Goal: Task Accomplishment & Management: Manage account settings

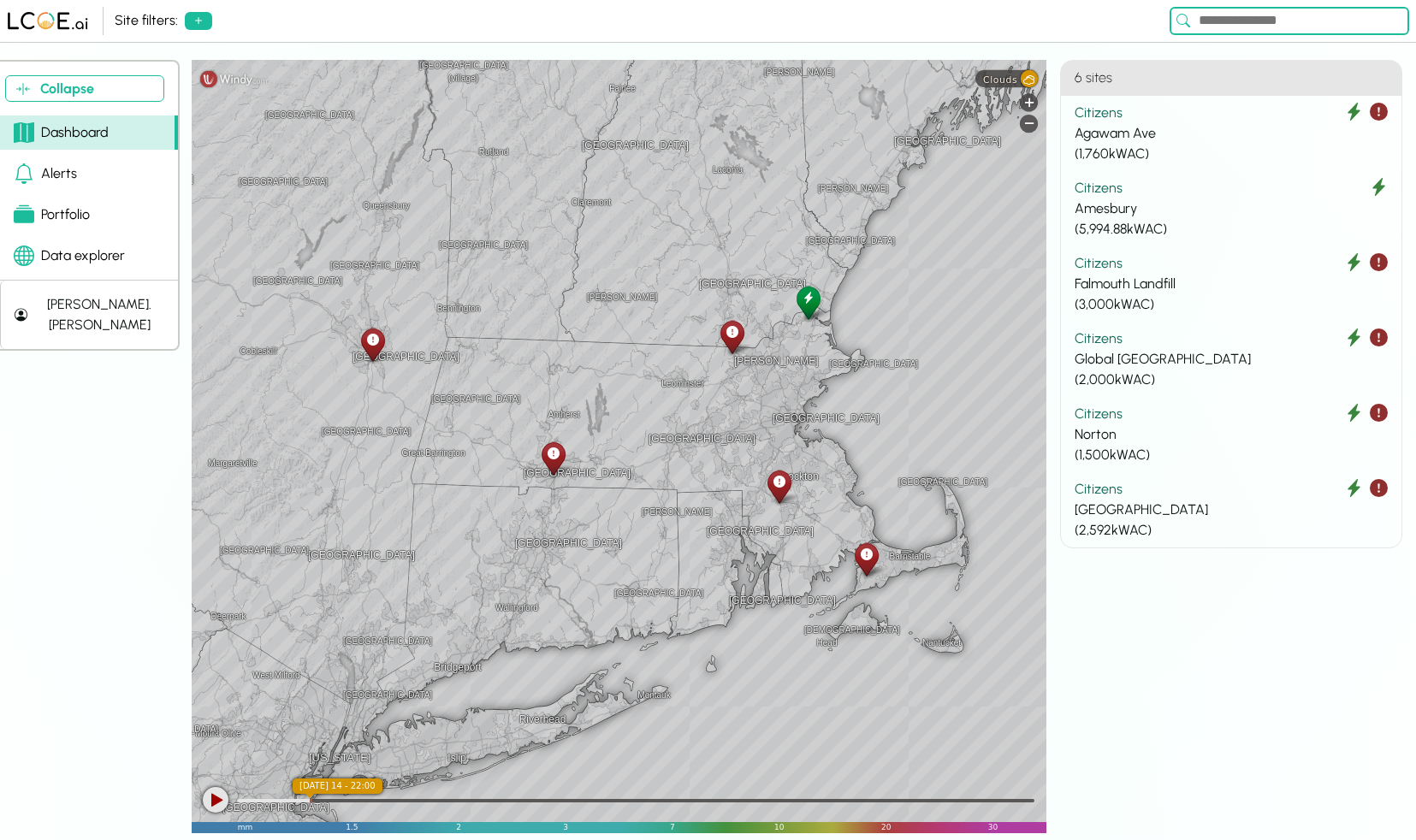
click at [91, 304] on div "[PERSON_NAME].[PERSON_NAME]" at bounding box center [98, 315] width 130 height 41
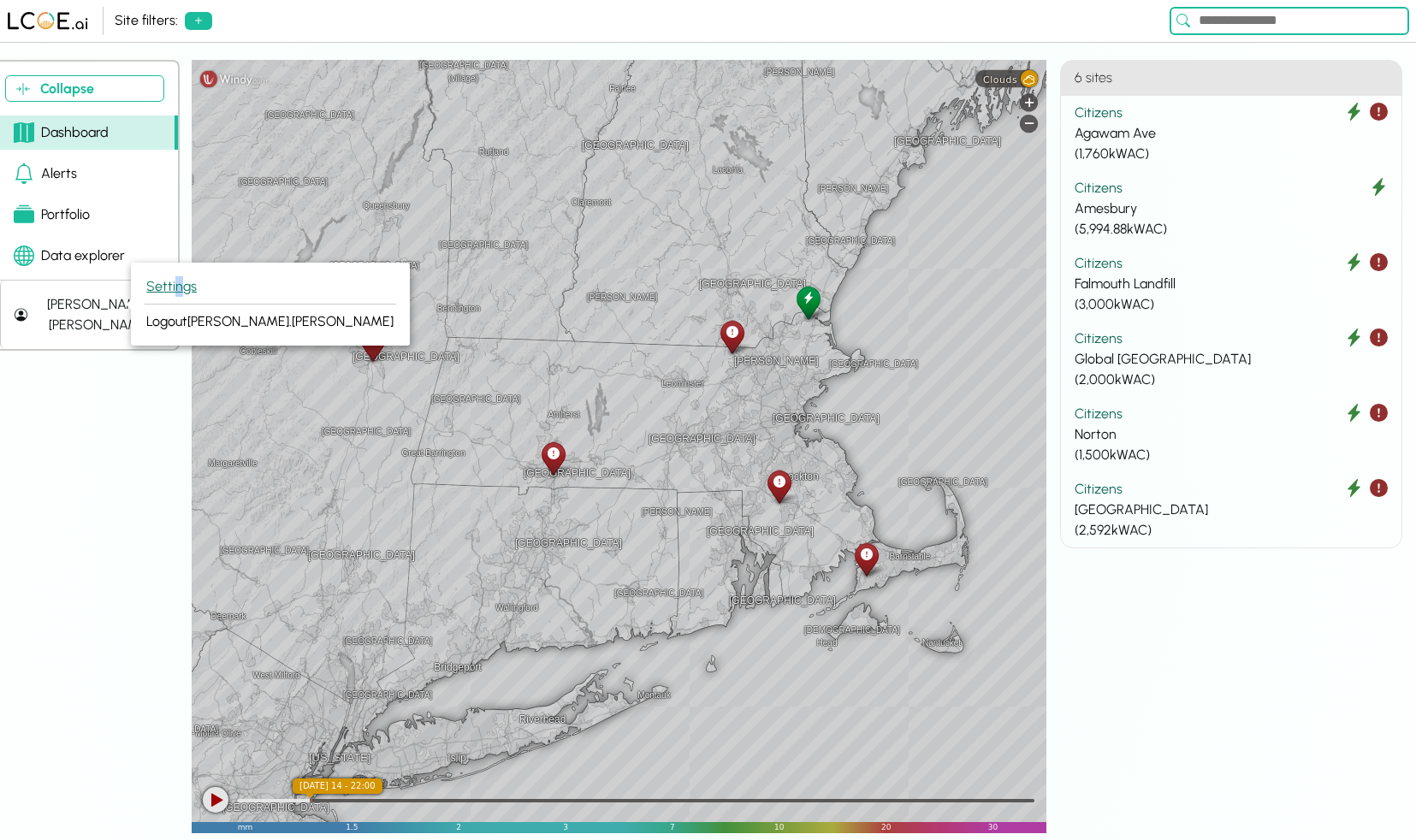
click at [177, 293] on button "Settings" at bounding box center [270, 287] width 251 height 35
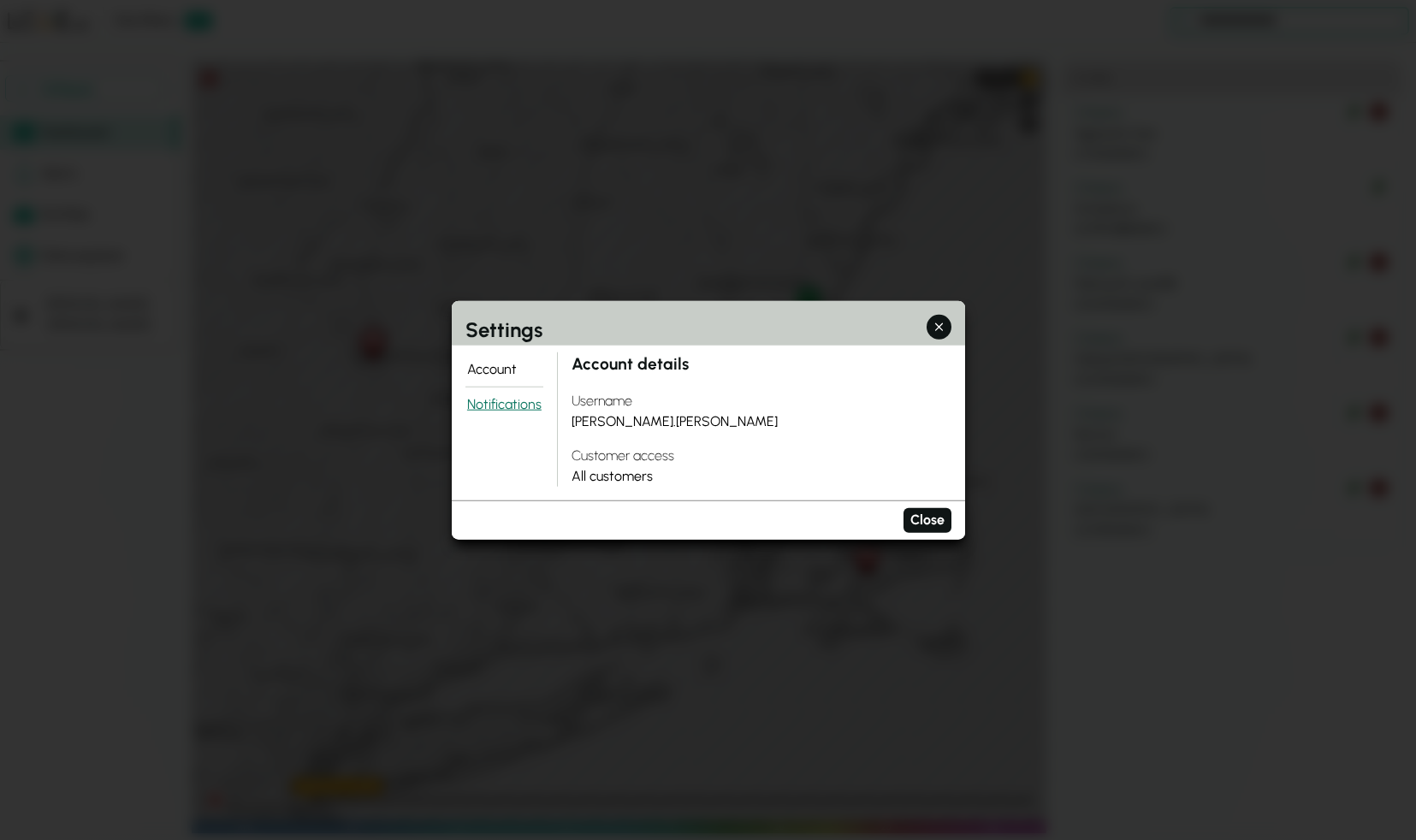
click at [490, 399] on button "Notifications" at bounding box center [505, 404] width 79 height 34
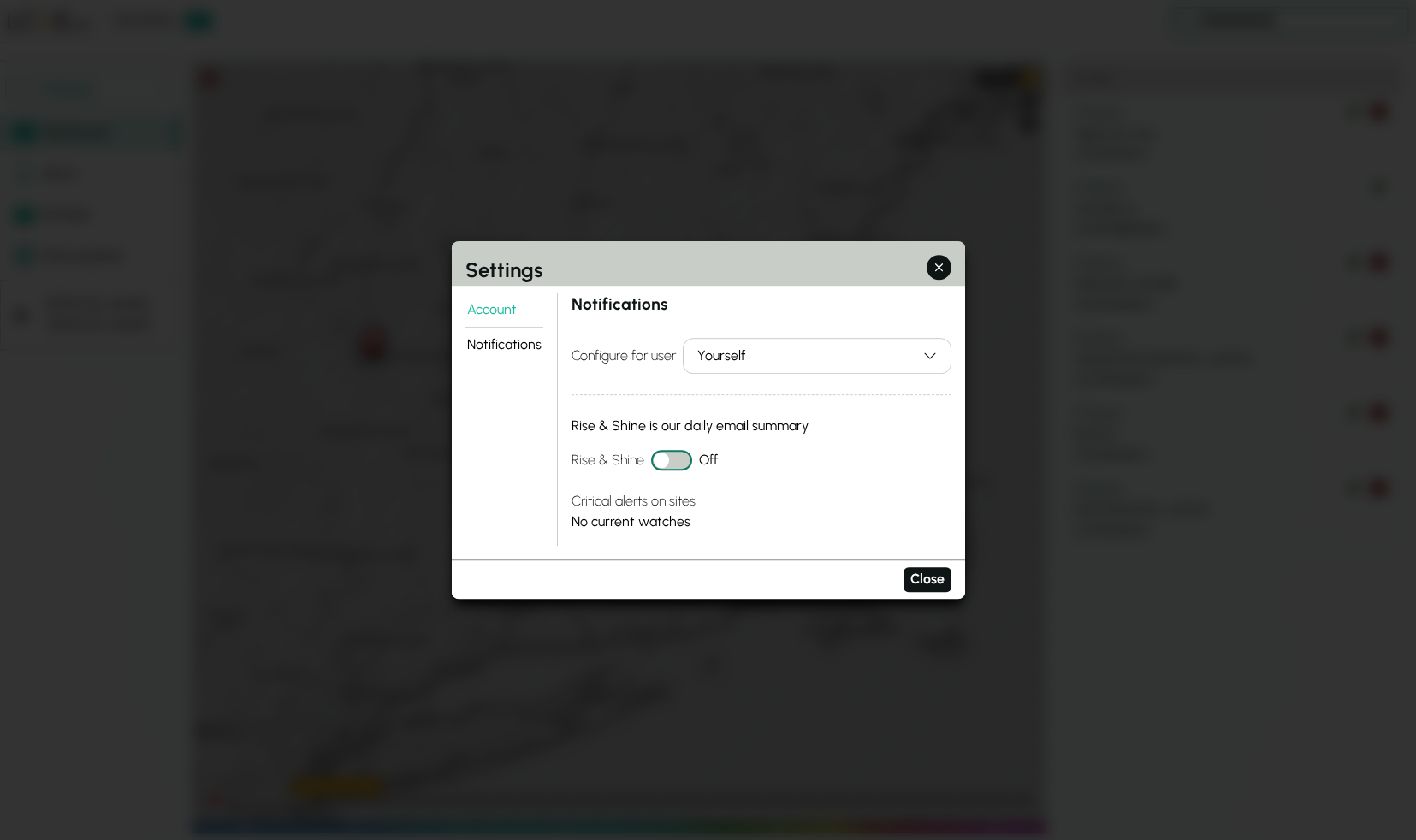
click at [673, 456] on button "Rise & Shine" at bounding box center [672, 460] width 41 height 20
click at [928, 579] on button "Close" at bounding box center [927, 579] width 48 height 25
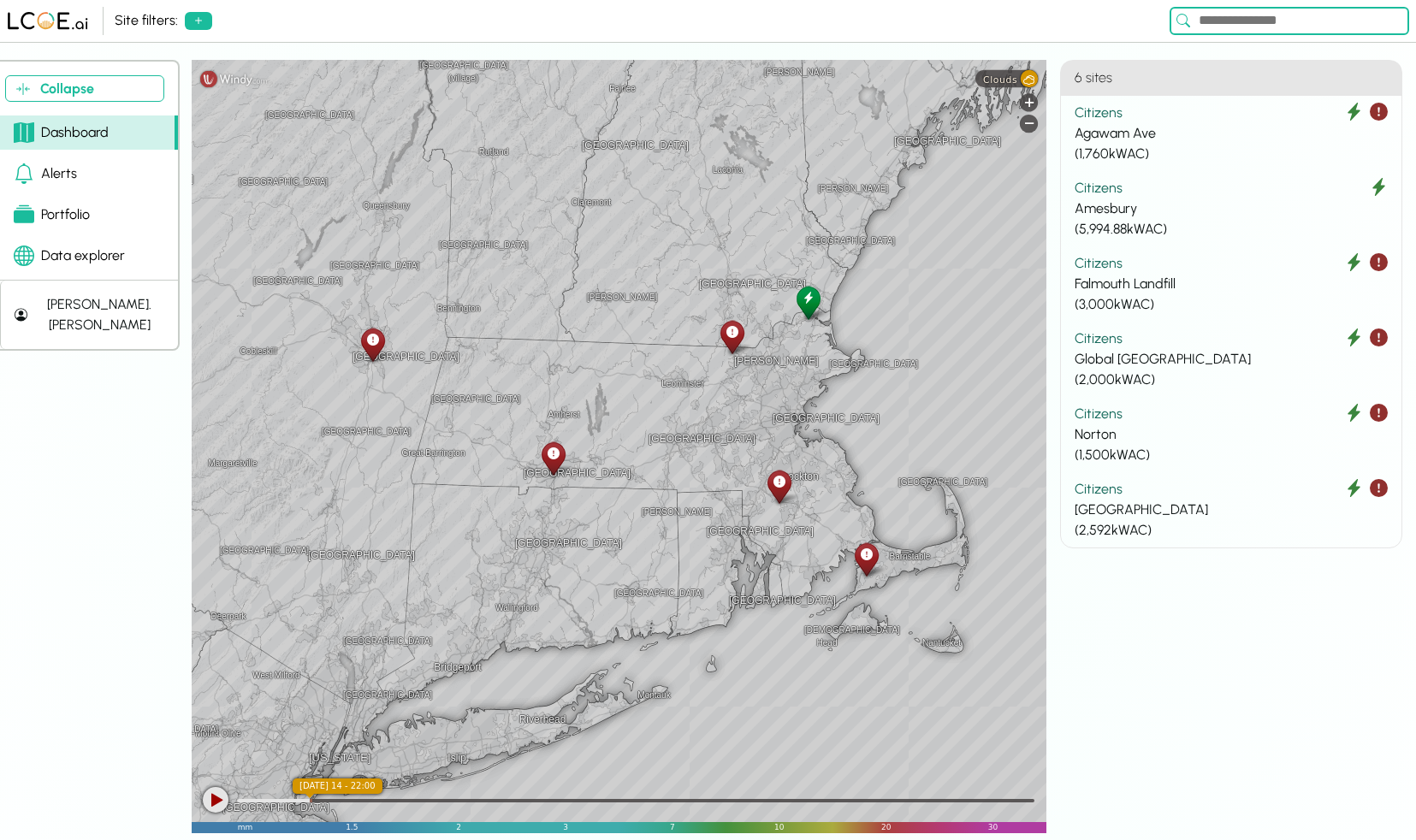
click at [76, 174] on link "Alerts" at bounding box center [88, 173] width 178 height 34
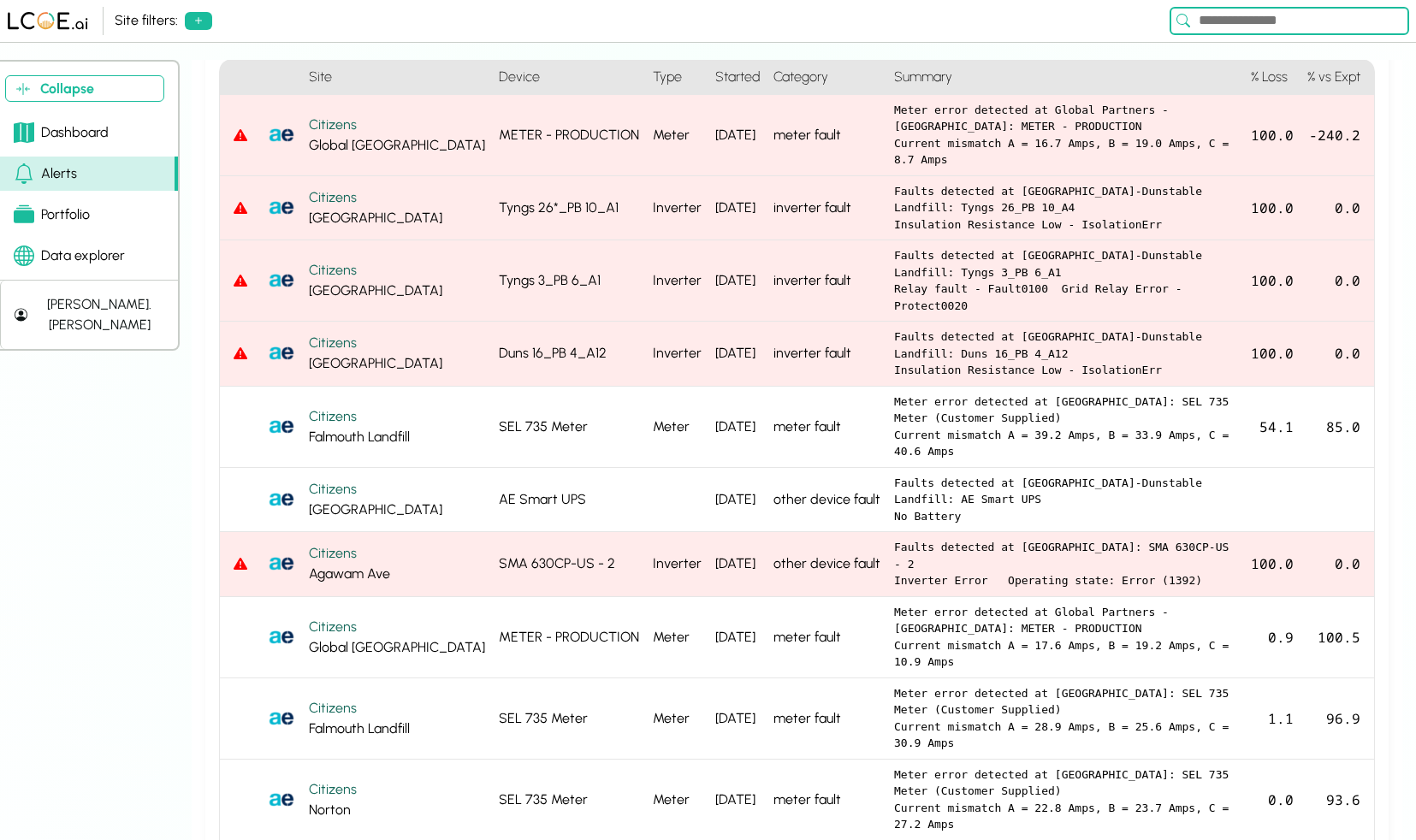
scroll to position [304, 0]
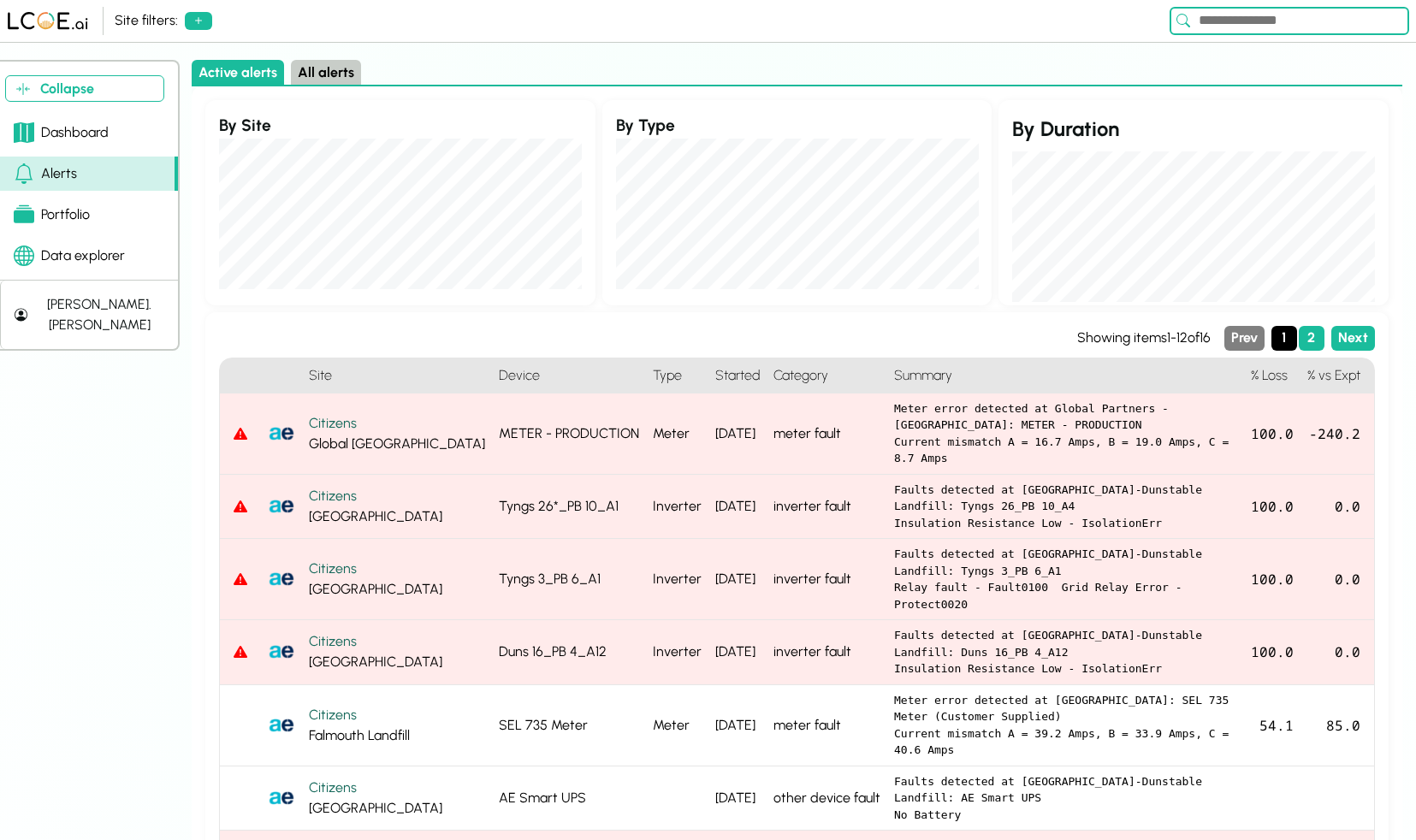
click at [326, 70] on button "All alerts" at bounding box center [326, 72] width 70 height 25
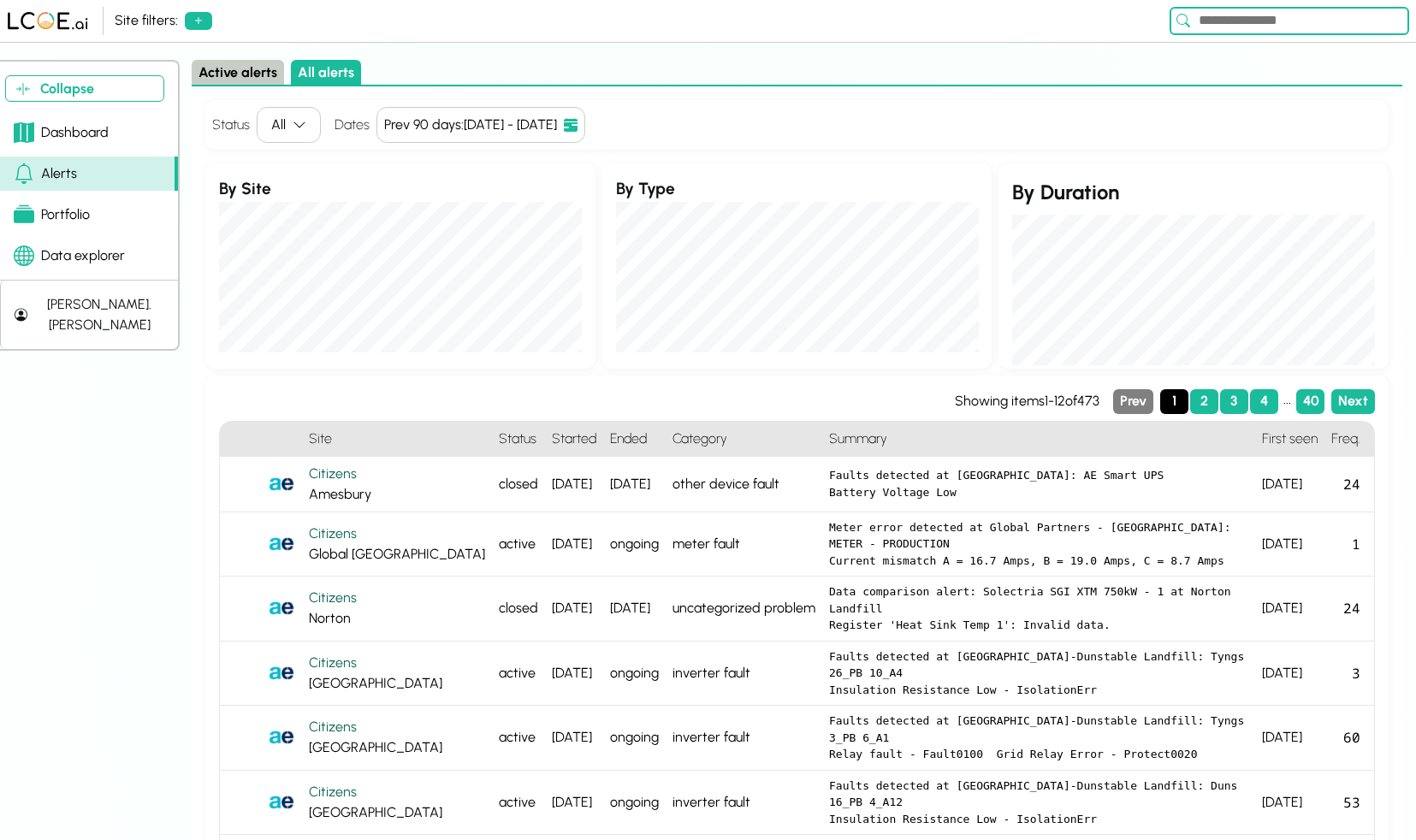
click at [240, 70] on button "Active alerts" at bounding box center [237, 72] width 92 height 25
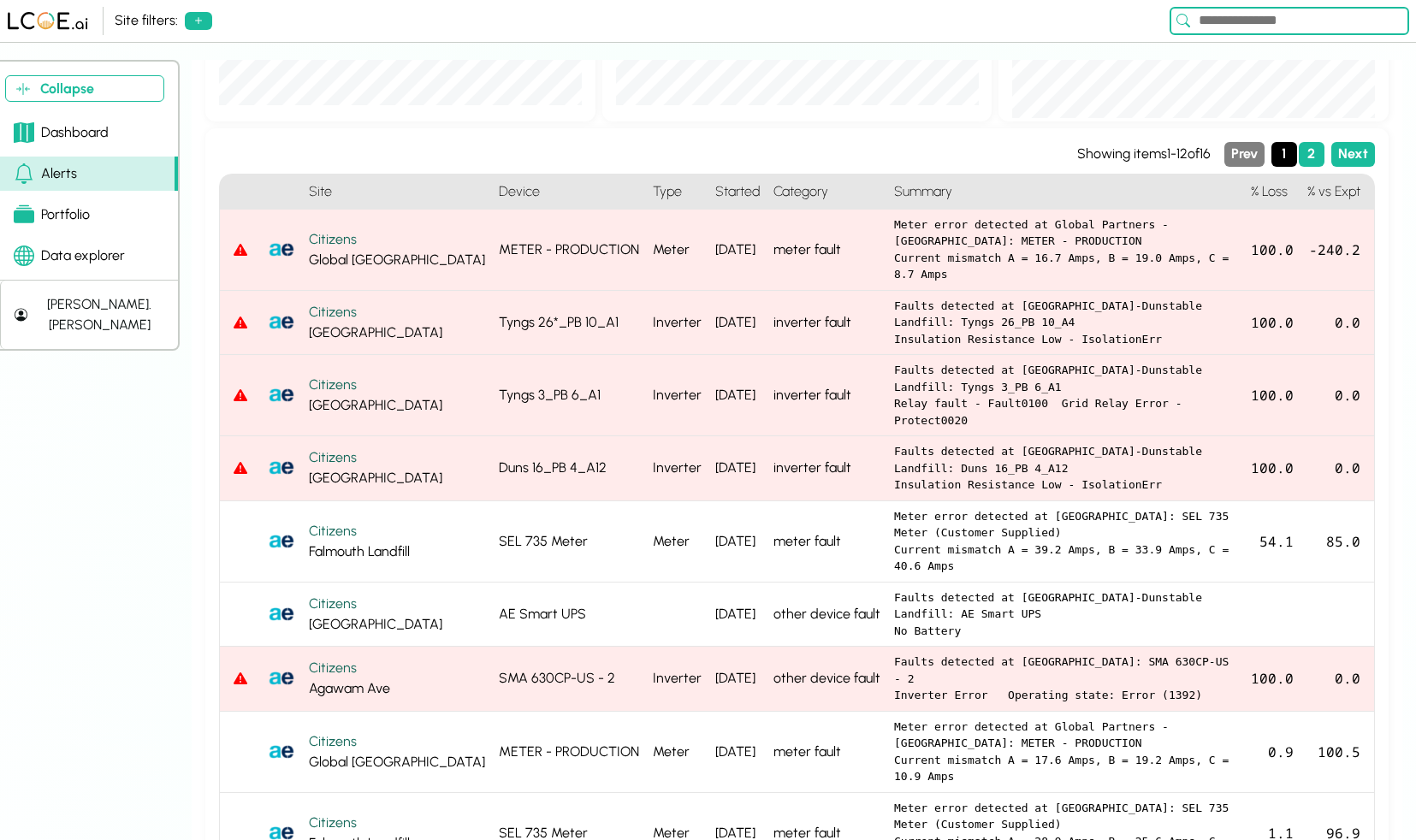
scroll to position [188, 0]
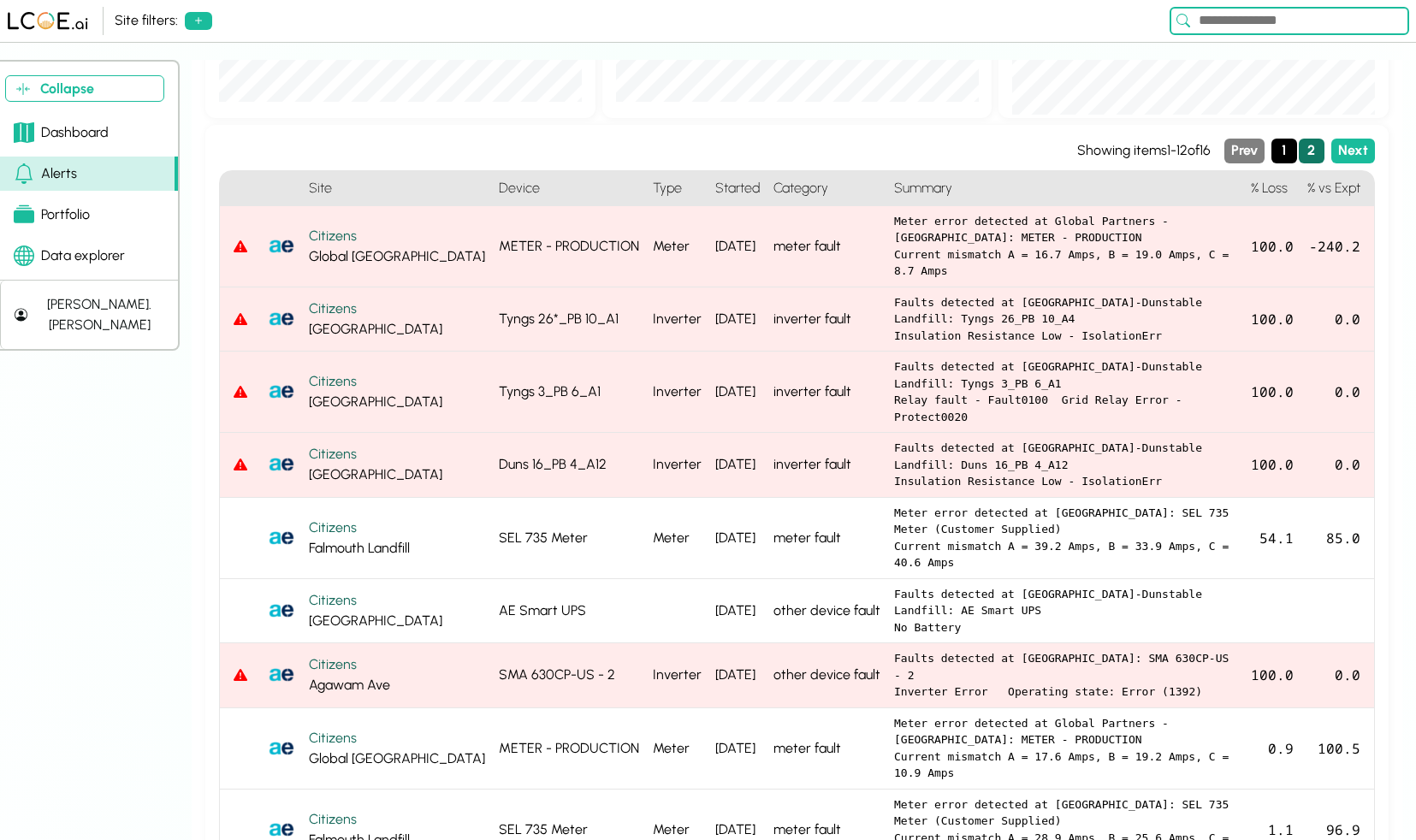
click at [1305, 159] on button "2" at bounding box center [1311, 151] width 26 height 25
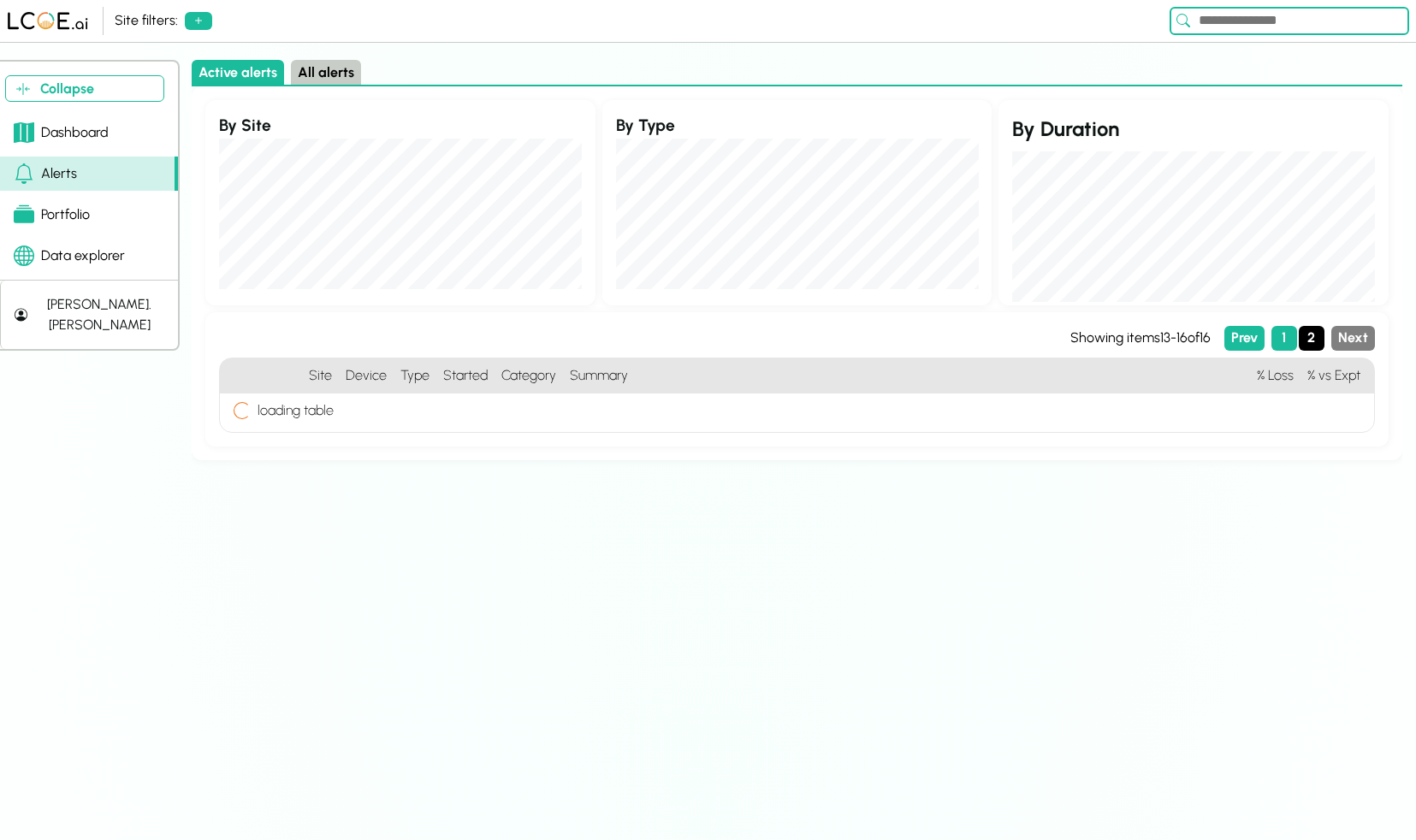
scroll to position [0, 0]
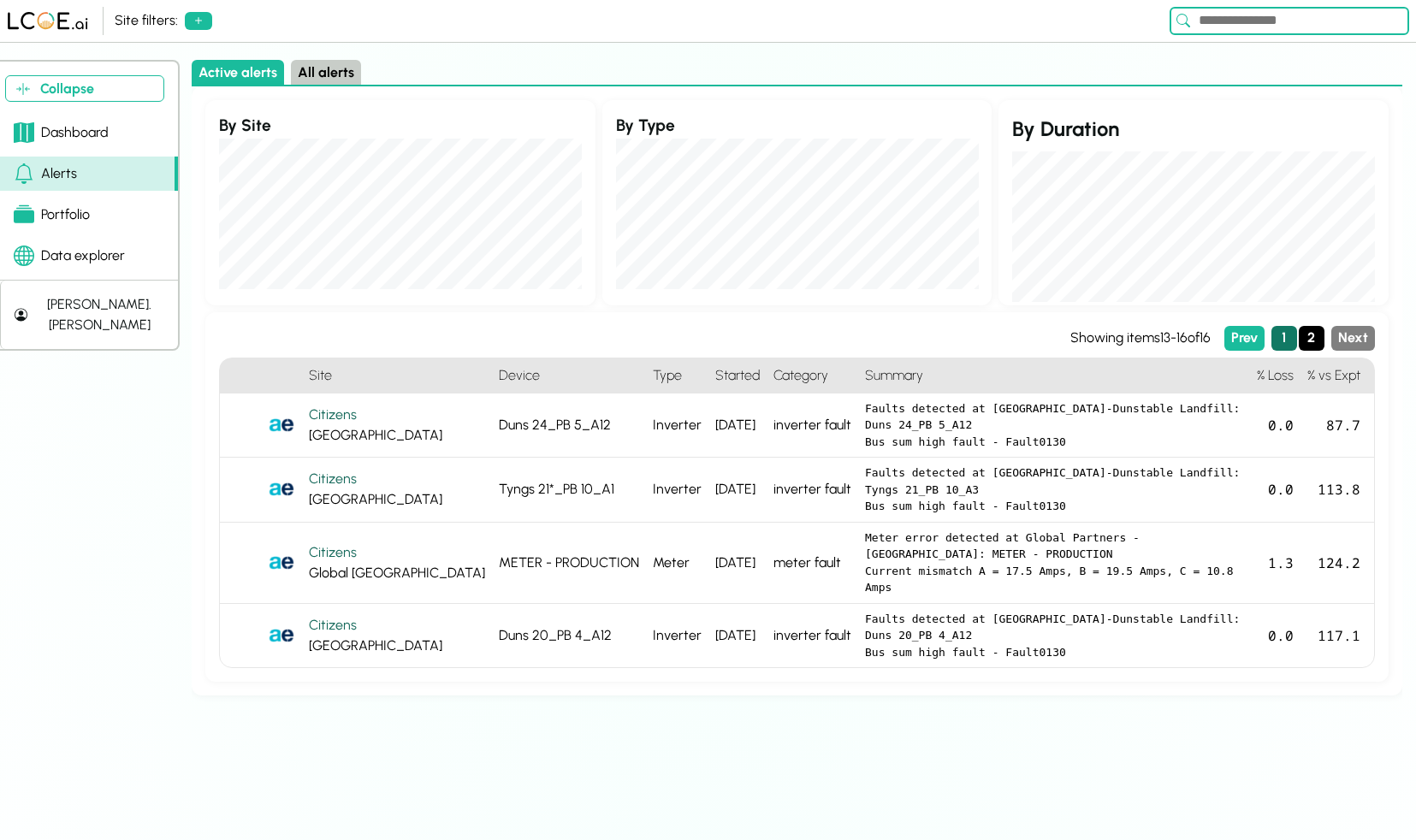
click at [1287, 336] on button "1" at bounding box center [1284, 338] width 26 height 25
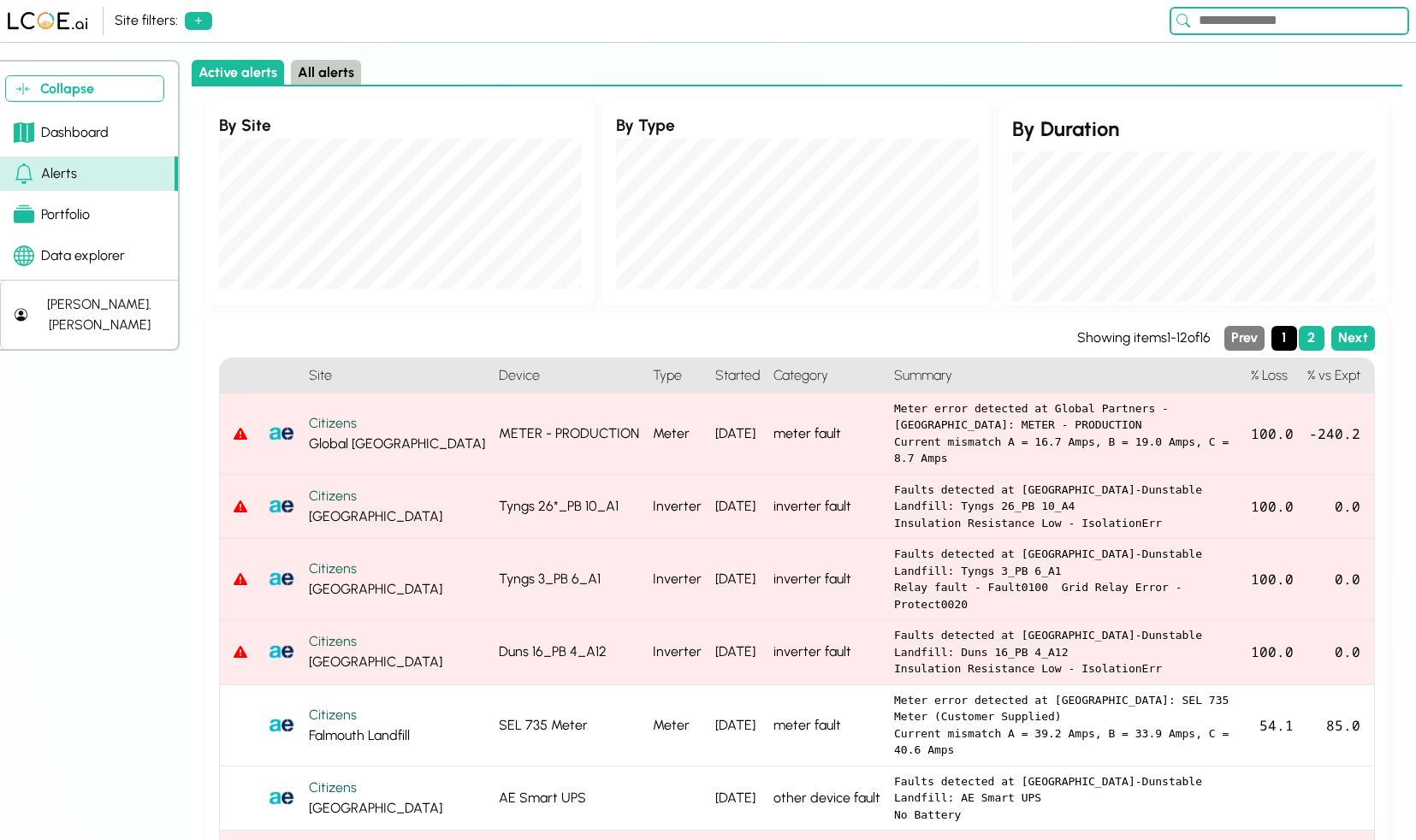
click at [79, 301] on div "[PERSON_NAME].[PERSON_NAME]" at bounding box center [98, 315] width 130 height 41
click at [227, 287] on button "Settings" at bounding box center [270, 287] width 251 height 35
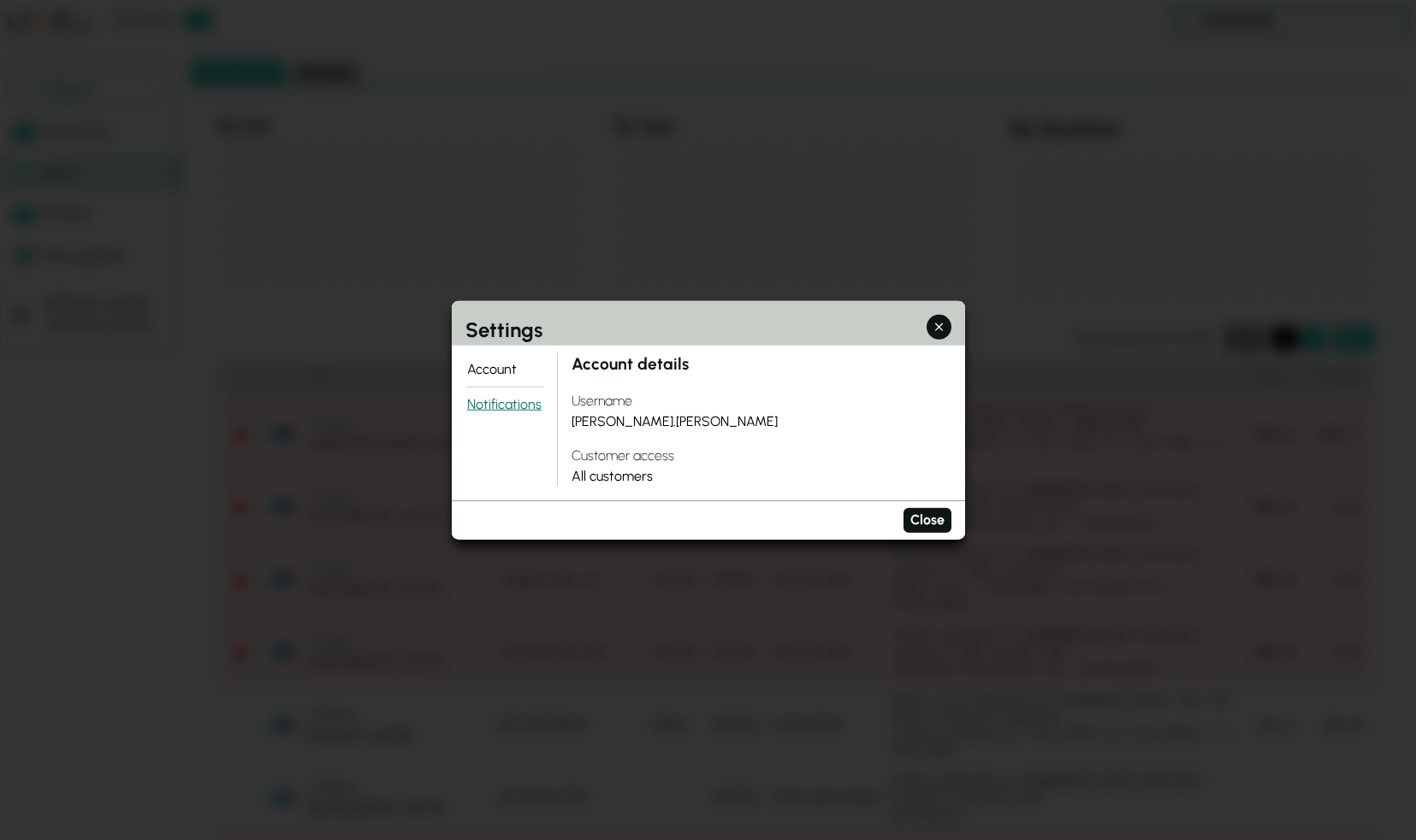
click at [505, 404] on button "Notifications" at bounding box center [505, 404] width 79 height 34
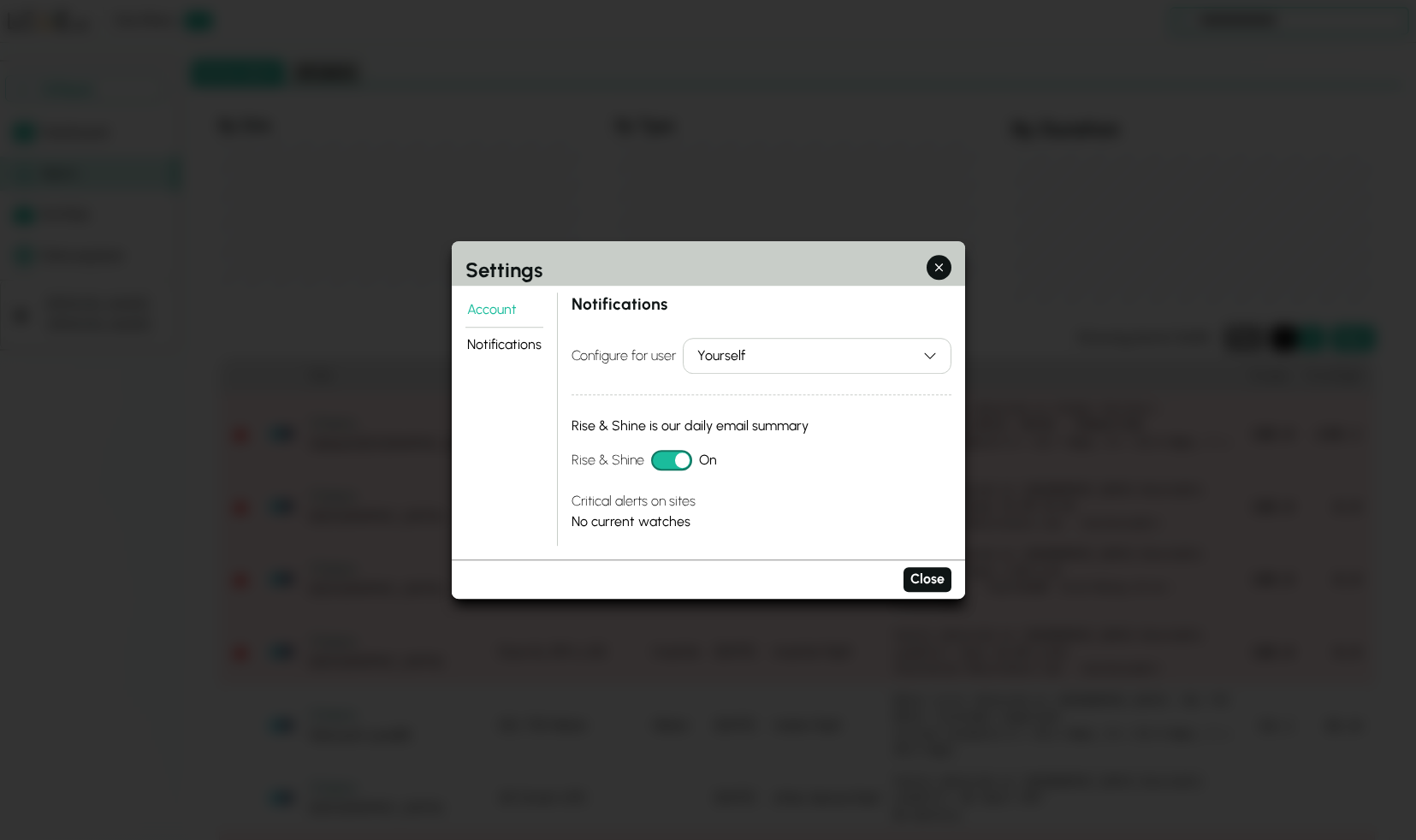
click at [759, 363] on div "Yourself" at bounding box center [806, 356] width 218 height 20
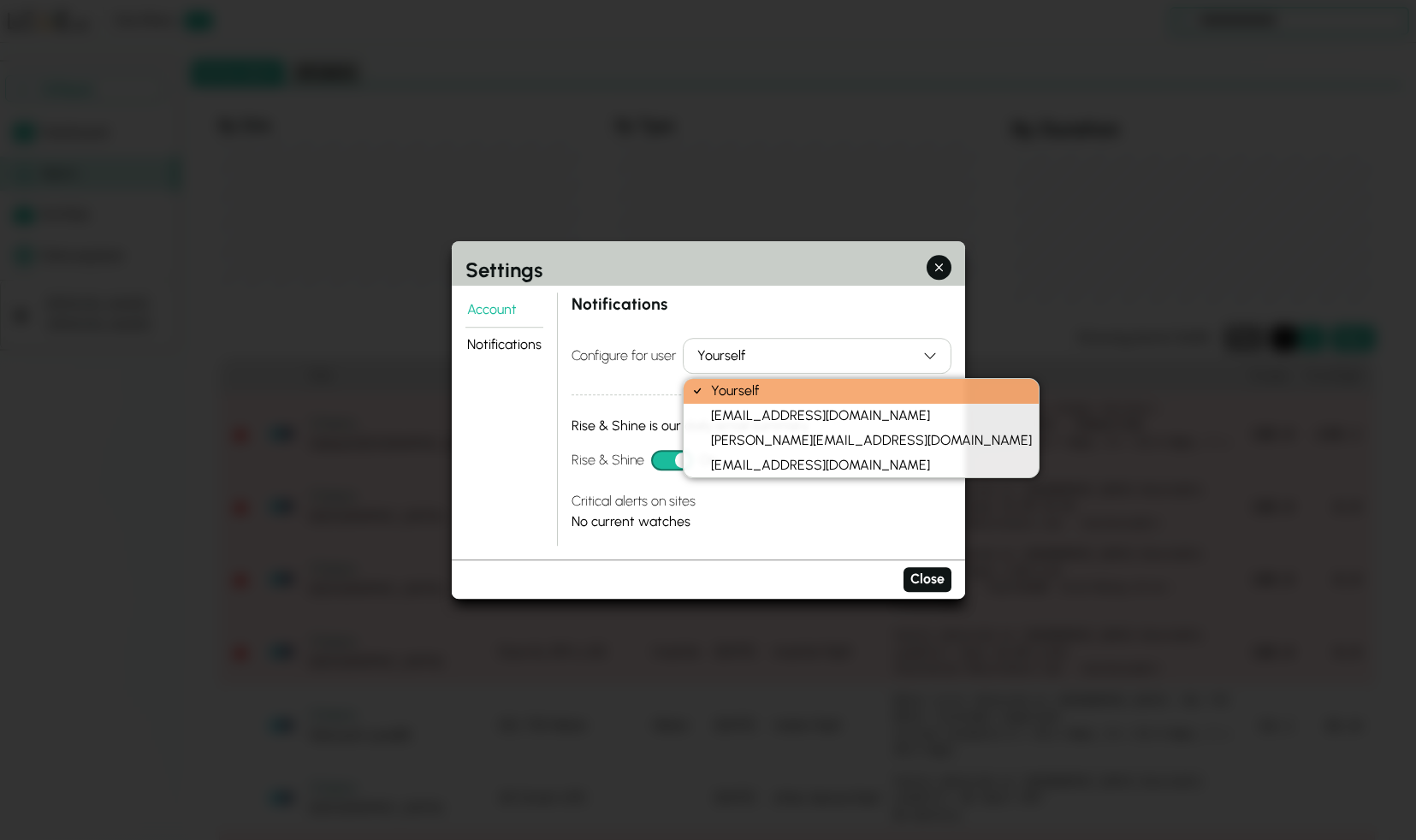
click at [788, 288] on div "Account Notifications Notifications Configure for user Yourself Rise & Shine is…" at bounding box center [708, 420] width 513 height 267
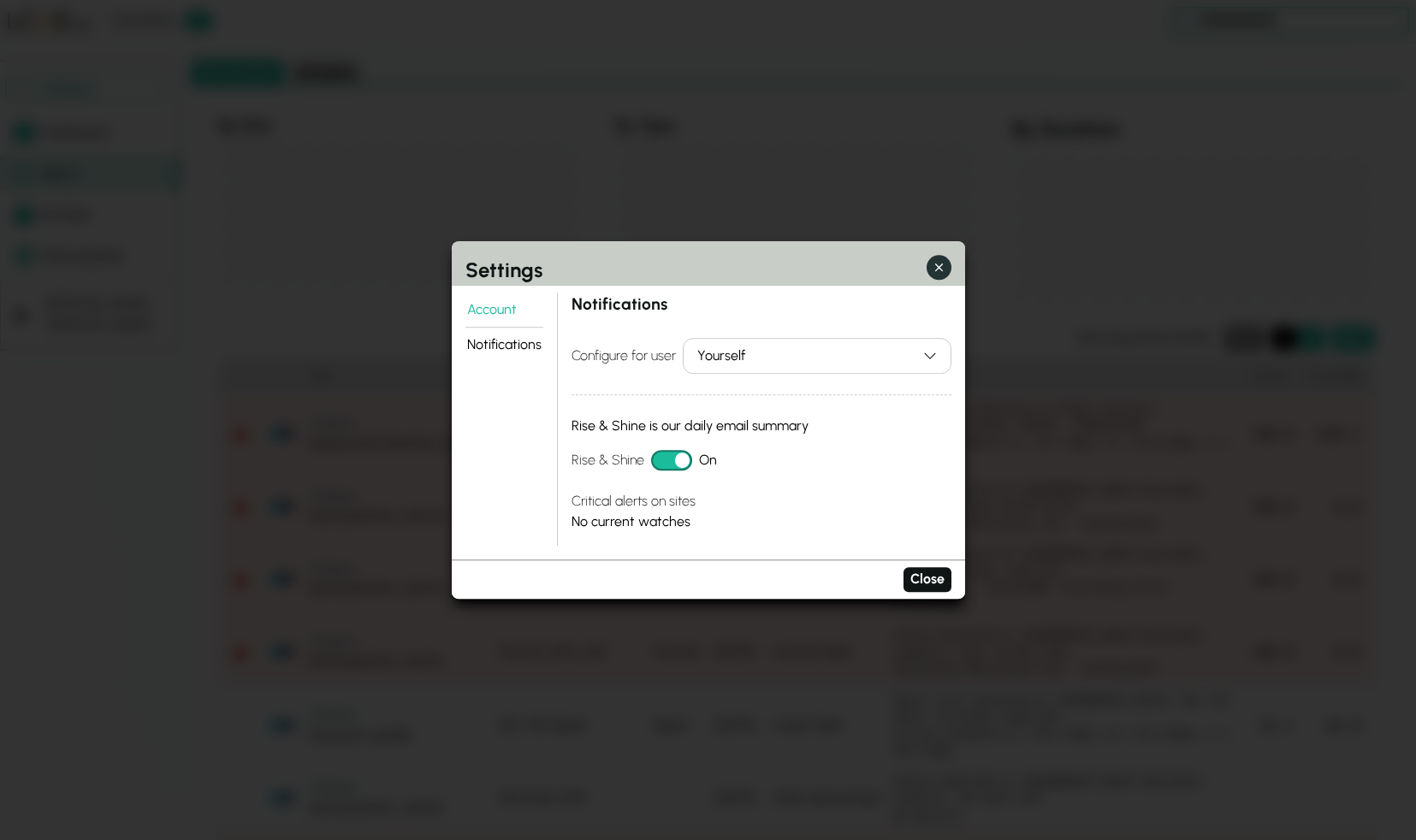
click at [927, 268] on button "button" at bounding box center [938, 267] width 25 height 25
